Goal: Find contact information: Find contact information

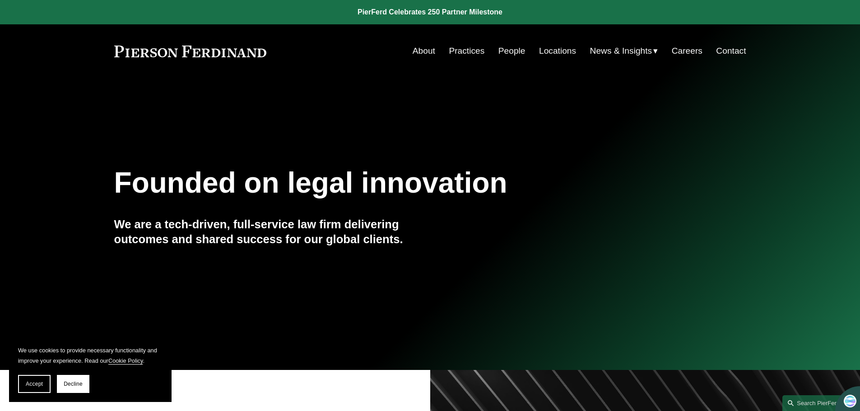
click at [0, 0] on span "News" at bounding box center [0, 0] width 0 height 0
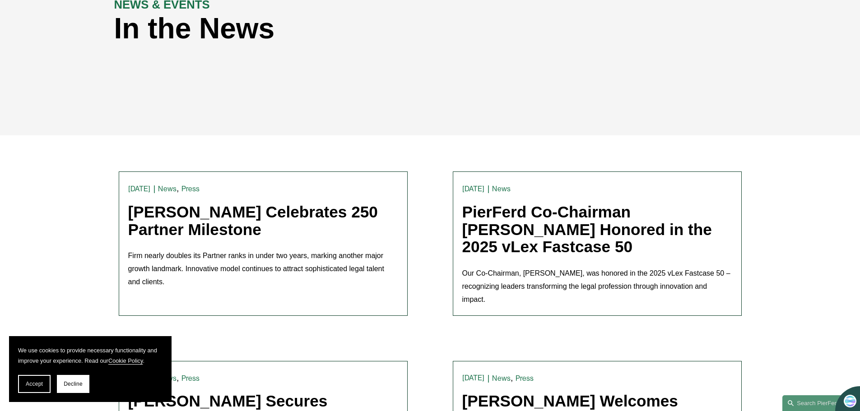
scroll to position [135, 0]
click at [205, 220] on link "[PERSON_NAME] Celebrates 250 Partner Milestone" at bounding box center [253, 220] width 250 height 35
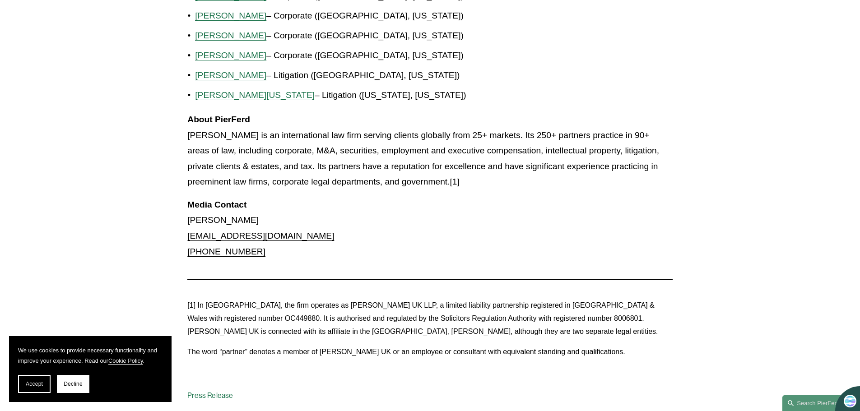
scroll to position [1105, 0]
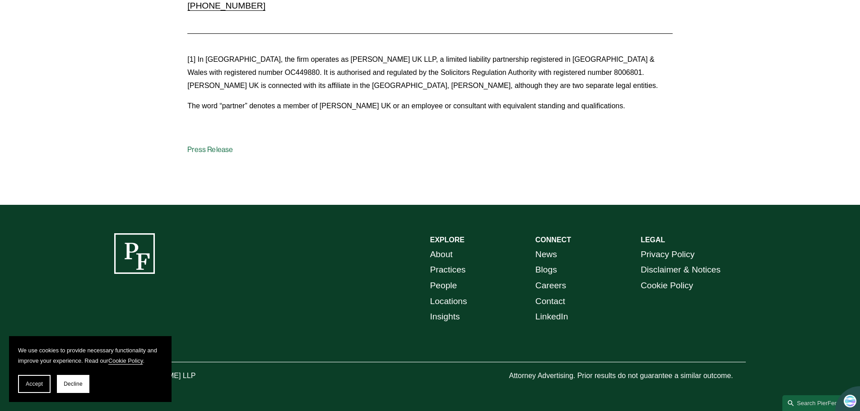
click at [213, 148] on link "Press Release" at bounding box center [210, 149] width 46 height 9
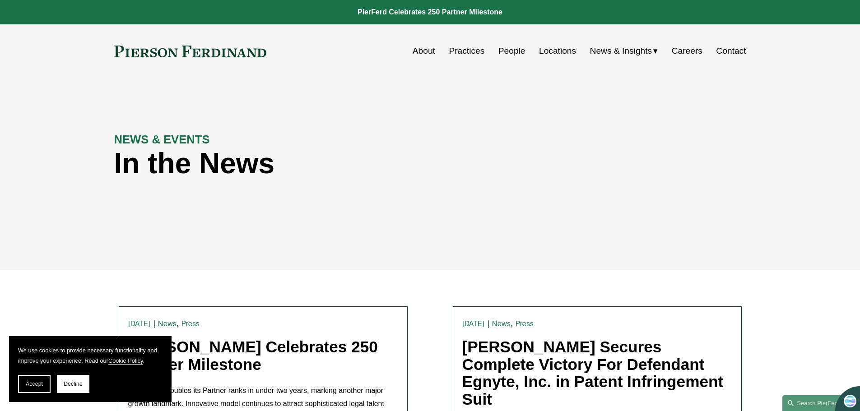
scroll to position [316, 0]
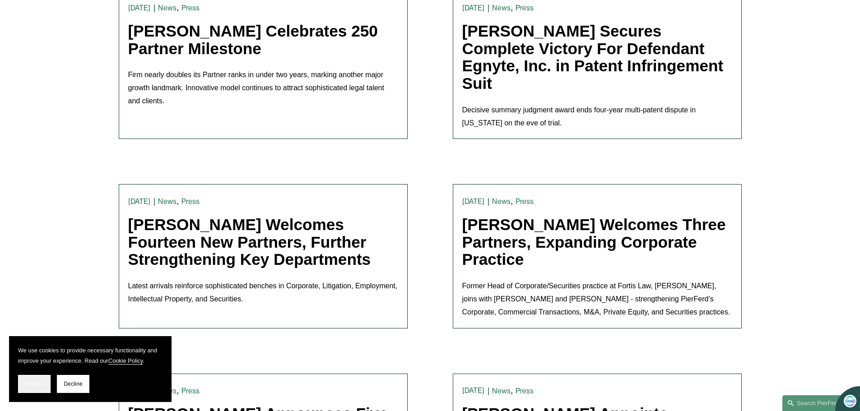
drag, startPoint x: 37, startPoint y: 390, endPoint x: 42, endPoint y: 371, distance: 19.5
click at [37, 390] on button "Accept" at bounding box center [34, 384] width 32 height 18
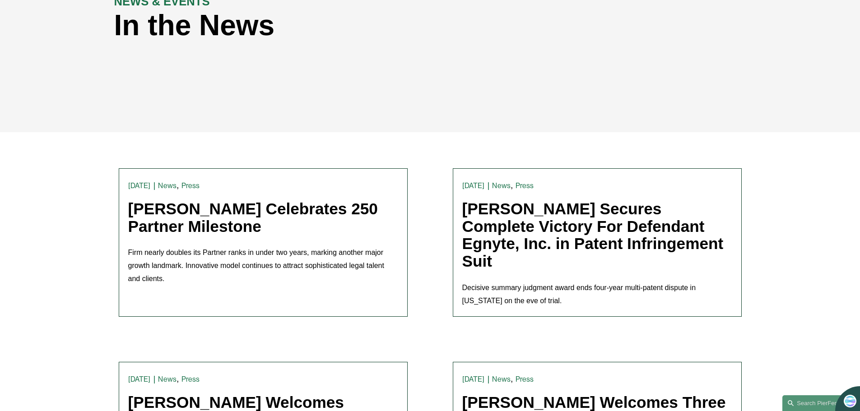
scroll to position [135, 0]
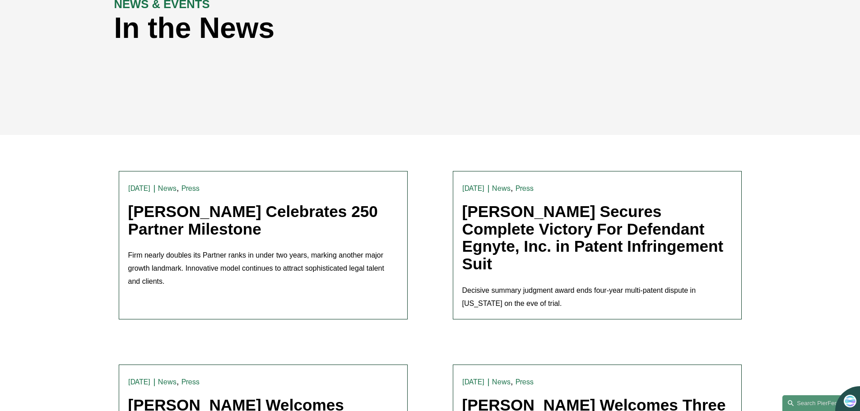
drag, startPoint x: 178, startPoint y: 226, endPoint x: 159, endPoint y: 218, distance: 20.2
click at [159, 218] on link "[PERSON_NAME] Celebrates 250 Partner Milestone" at bounding box center [253, 220] width 250 height 35
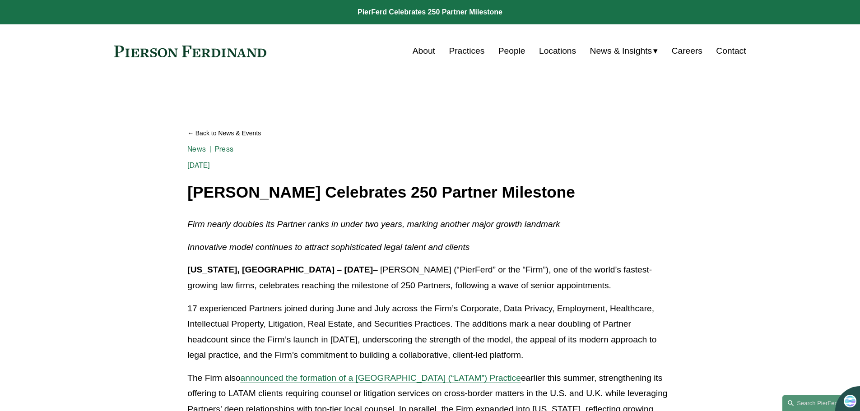
click at [513, 55] on link "People" at bounding box center [511, 50] width 27 height 17
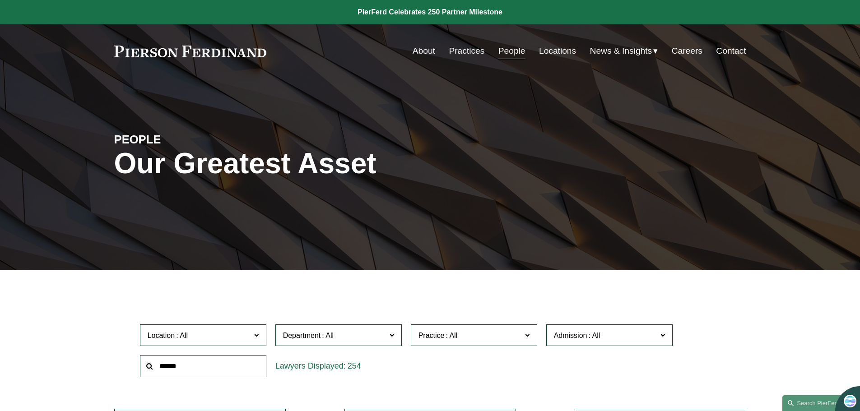
click at [202, 372] on input "text" at bounding box center [203, 366] width 126 height 22
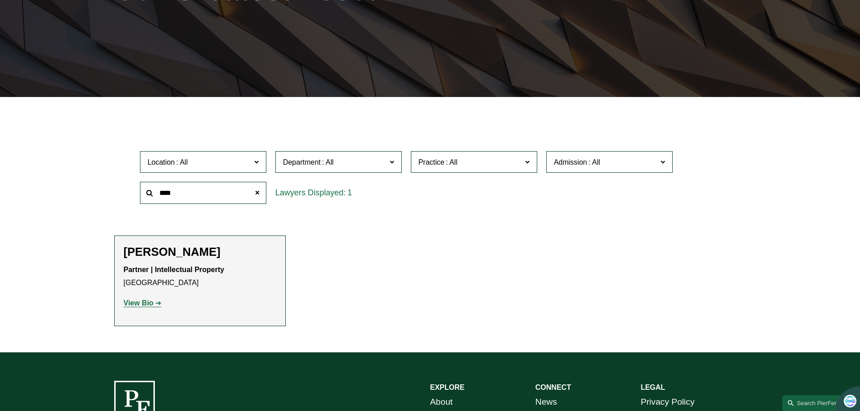
scroll to position [271, 0]
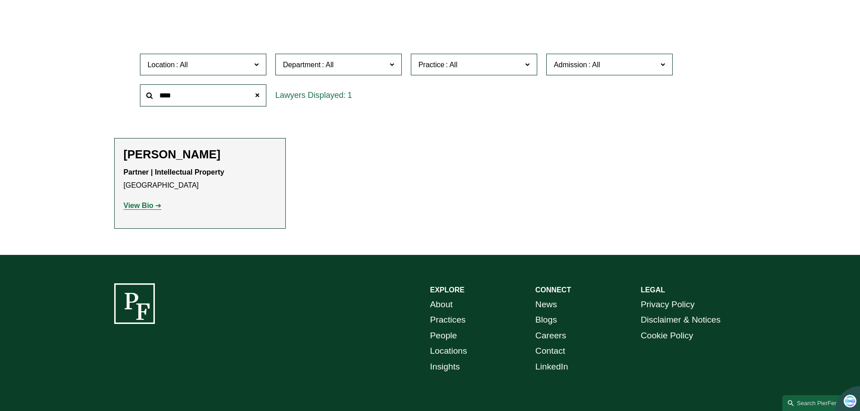
type input "****"
click at [160, 166] on div "Deborah L. Lively Partner | Intellectual Property Dallas View Bio Location: Dal…" at bounding box center [200, 184] width 153 height 72
click at [145, 207] on strong "View Bio" at bounding box center [139, 206] width 30 height 8
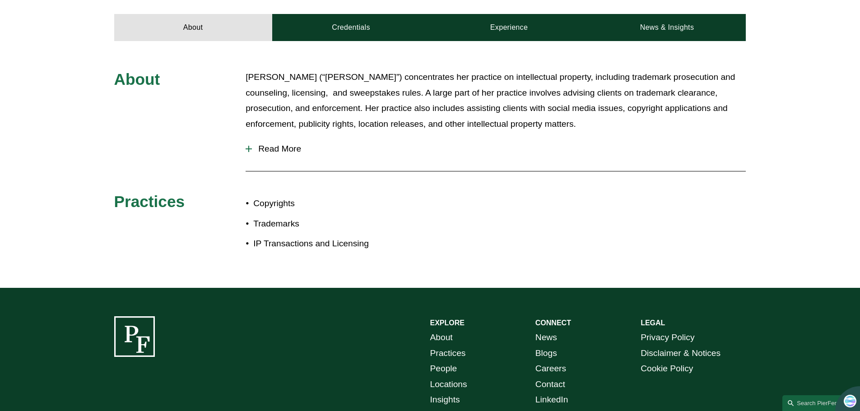
scroll to position [406, 0]
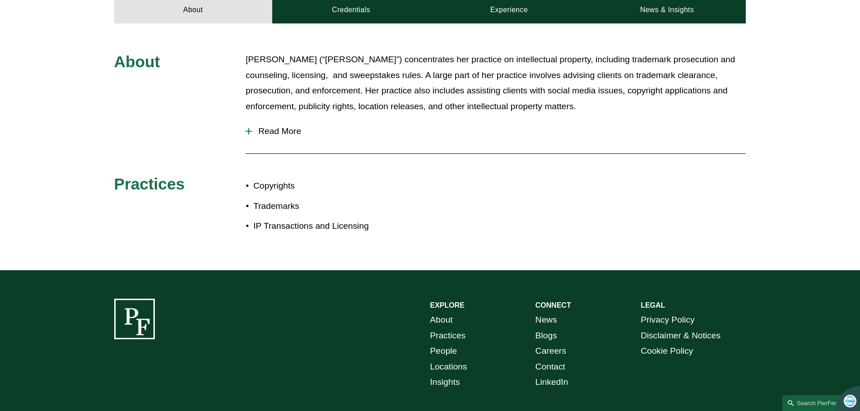
click at [556, 385] on link "LinkedIn" at bounding box center [551, 382] width 33 height 16
